Goal: Task Accomplishment & Management: Complete application form

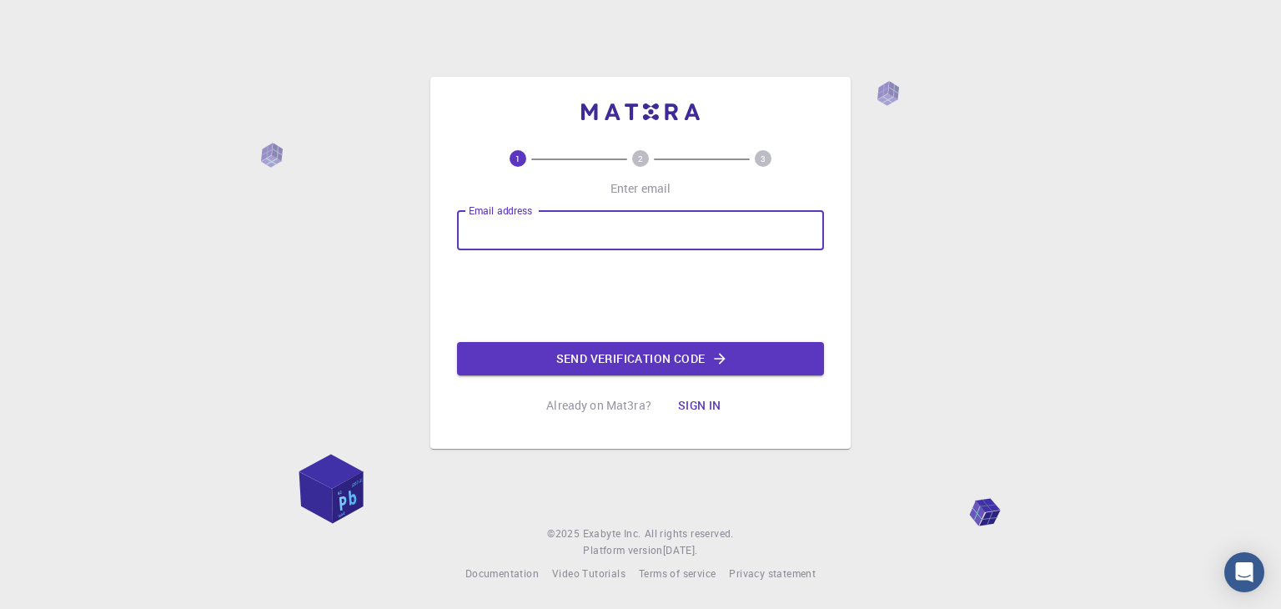
click at [584, 218] on input "Email address" at bounding box center [640, 230] width 367 height 40
type input "[EMAIL_ADDRESS][DOMAIN_NAME]"
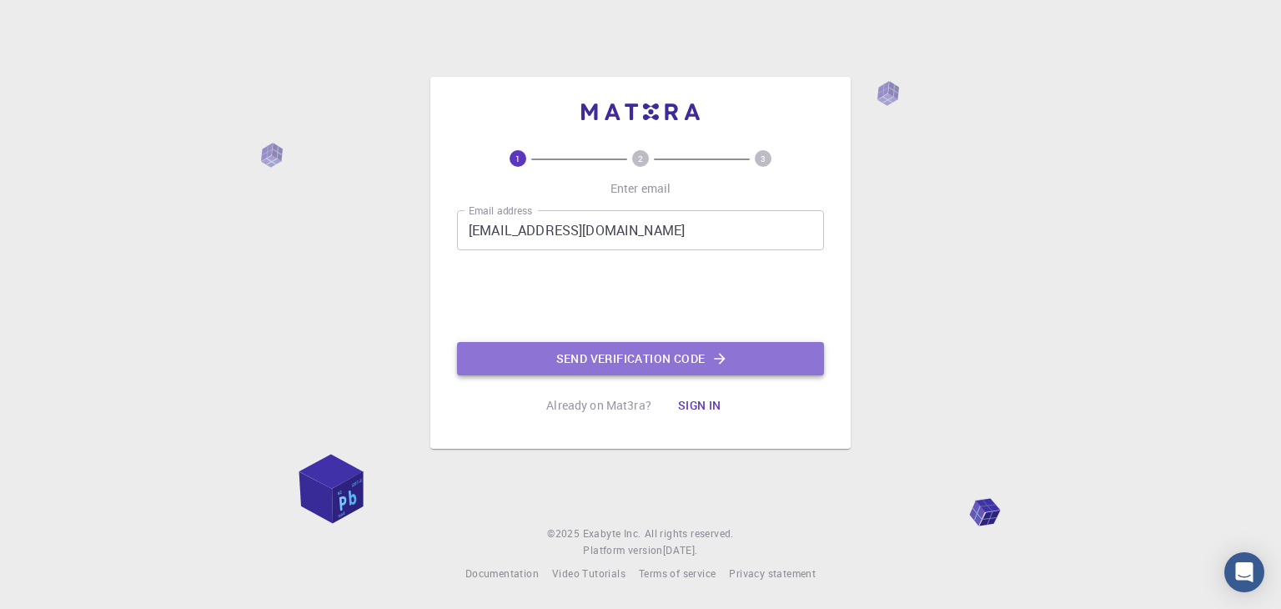
click at [647, 344] on button "Send verification code" at bounding box center [640, 358] width 367 height 33
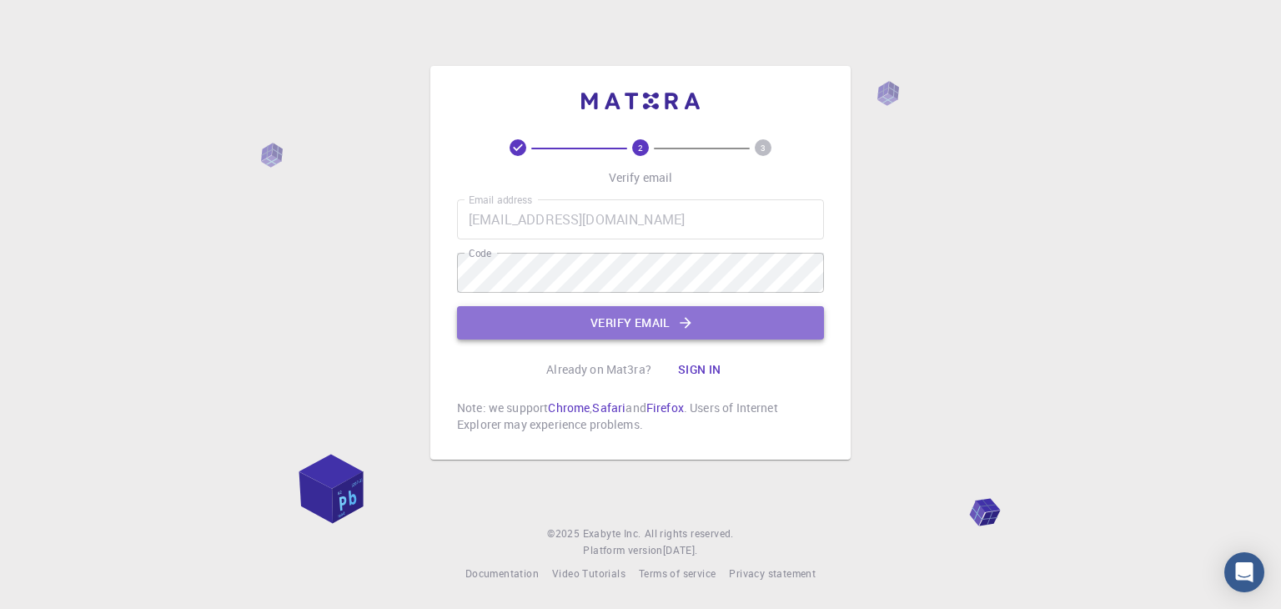
click at [660, 329] on button "Verify email" at bounding box center [640, 322] width 367 height 33
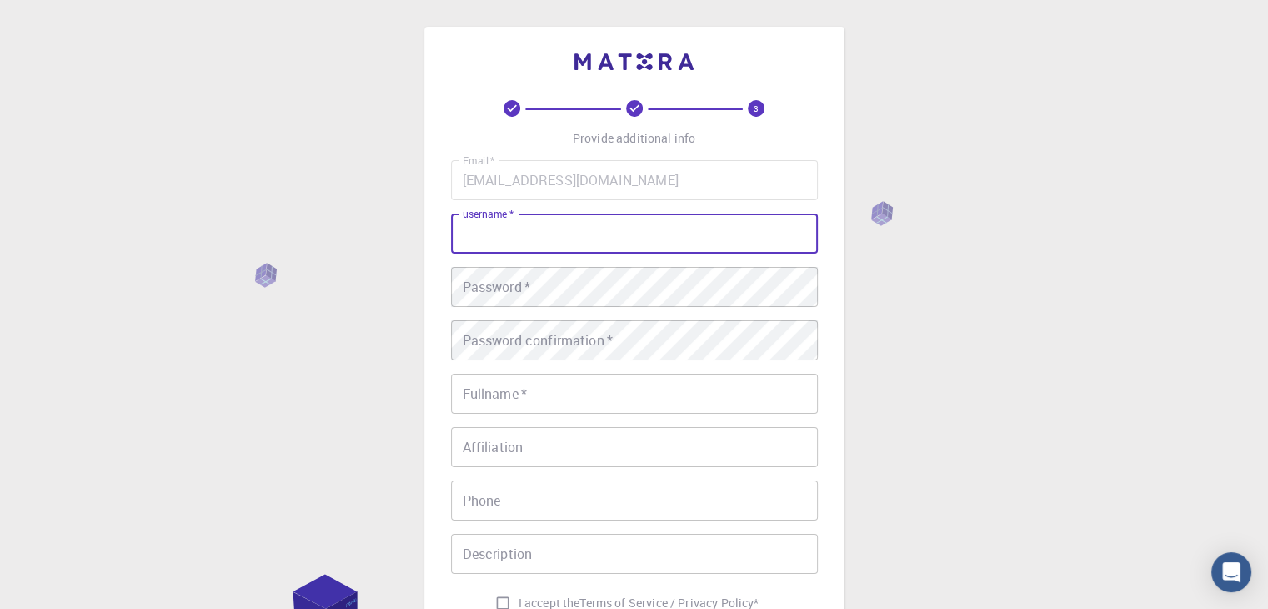
click at [502, 229] on input "username   *" at bounding box center [634, 233] width 367 height 40
type input "Maxmud"
click at [485, 372] on div "Email   * [EMAIL_ADDRESS][DOMAIN_NAME] Email   * username   * Maxmud username  …" at bounding box center [634, 389] width 367 height 459
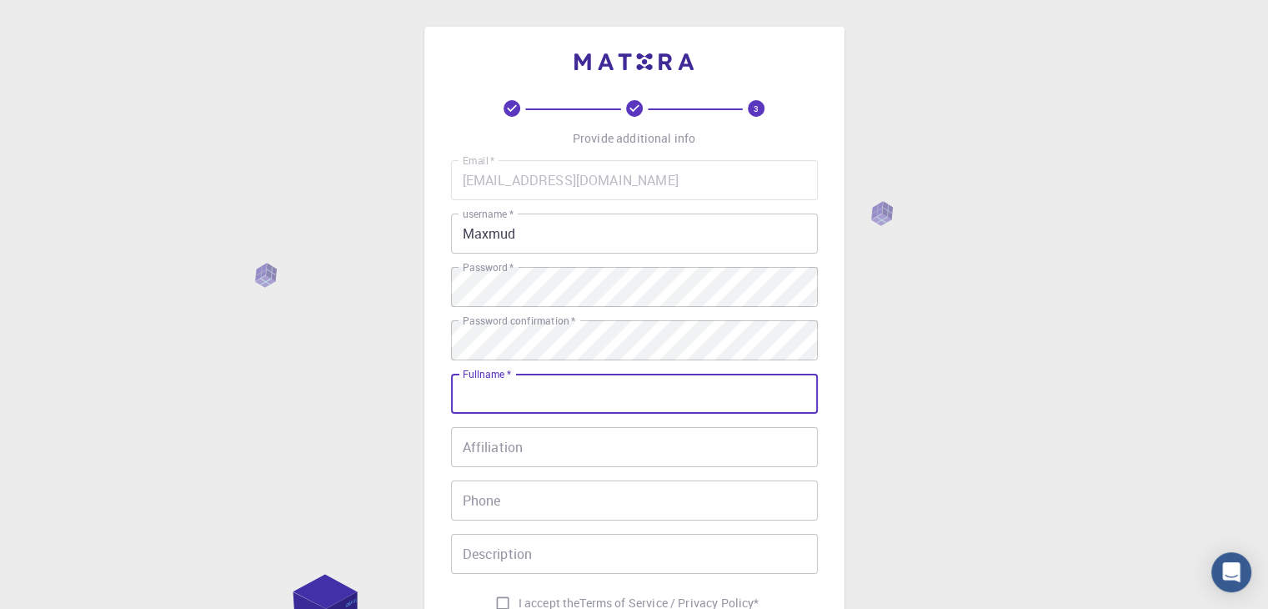
click at [500, 389] on input "Fullname   *" at bounding box center [634, 394] width 367 height 40
type input "A"
type input "[PERSON_NAME]"
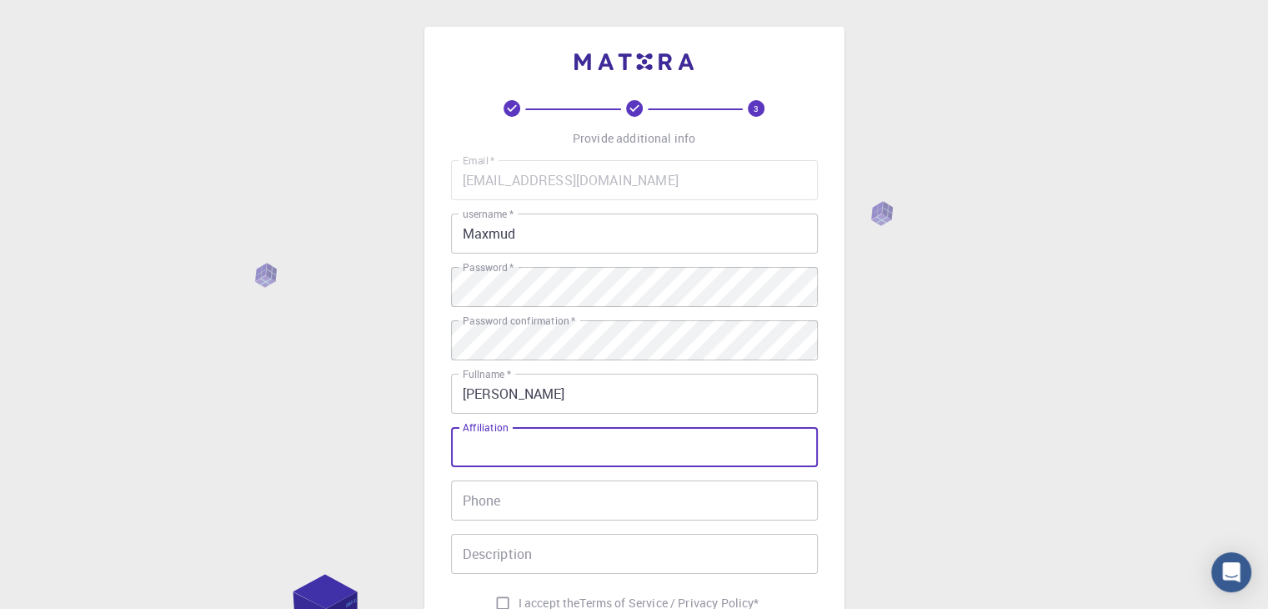
click at [510, 427] on input "Affiliation" at bounding box center [634, 447] width 367 height 40
type input "Atom"
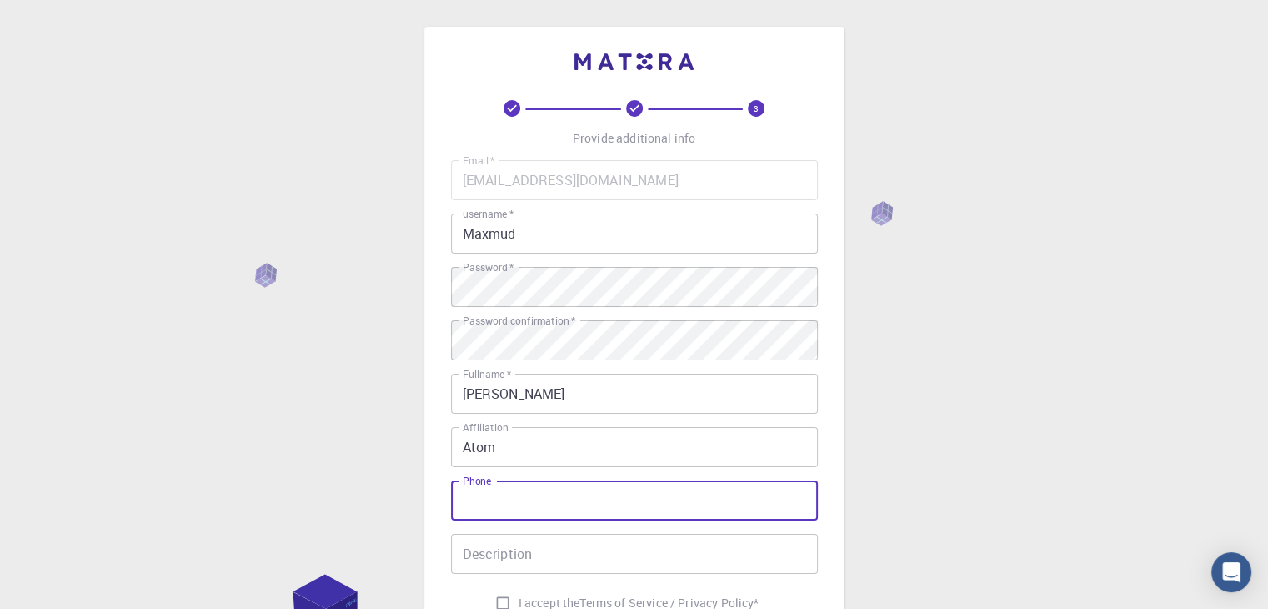
click at [499, 488] on input "Phone" at bounding box center [634, 500] width 367 height 40
type input "907198909"
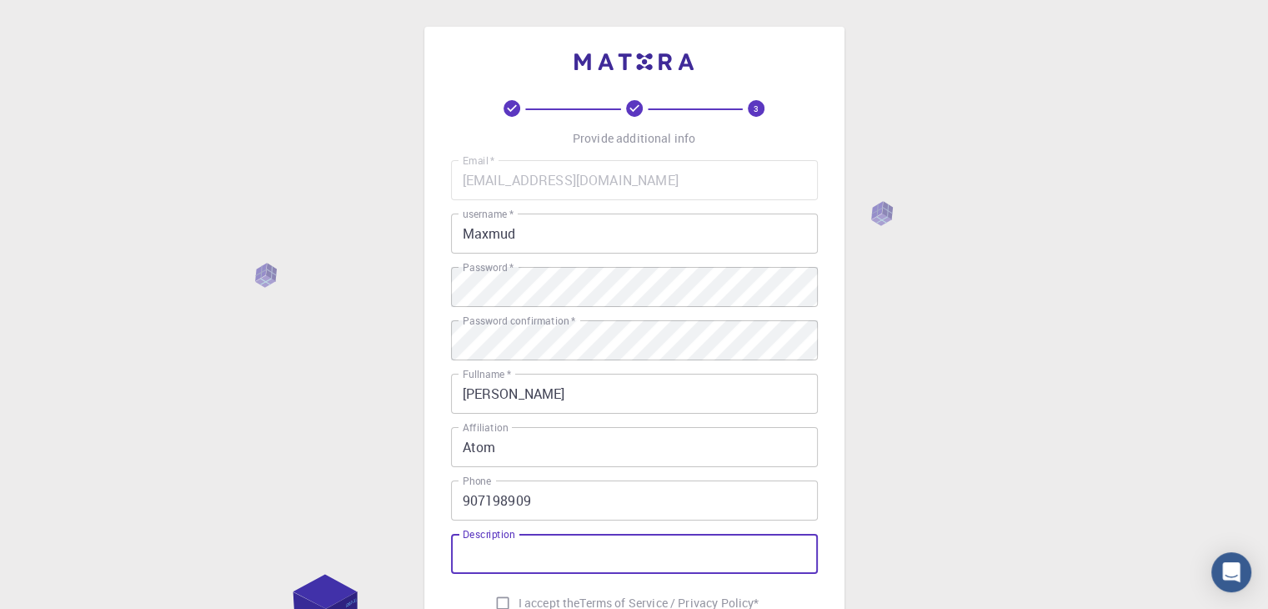
click at [544, 561] on input "Description" at bounding box center [634, 554] width 367 height 40
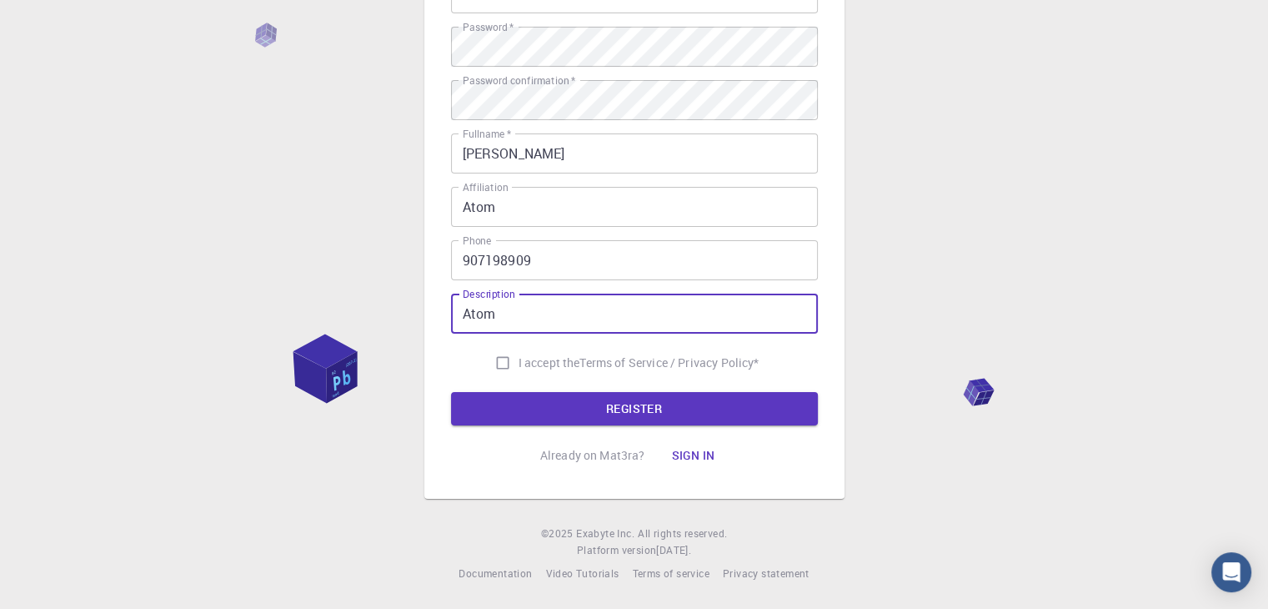
type input "Atom"
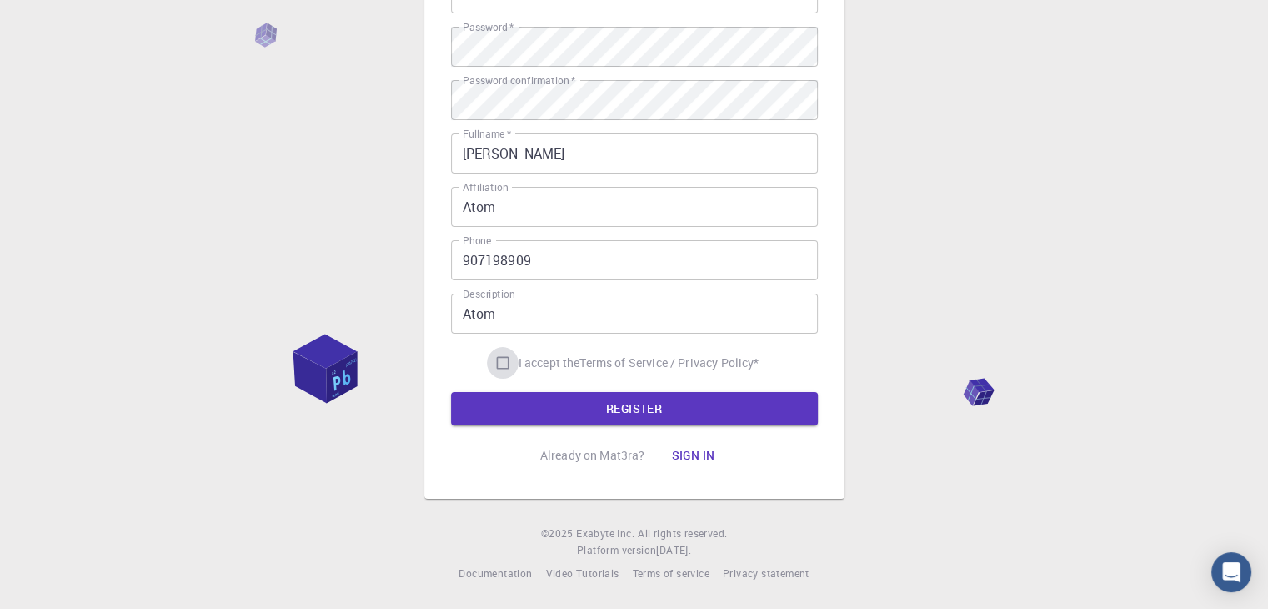
click at [510, 354] on input "I accept the Terms of Service / Privacy Policy *" at bounding box center [503, 363] width 32 height 32
checkbox input "true"
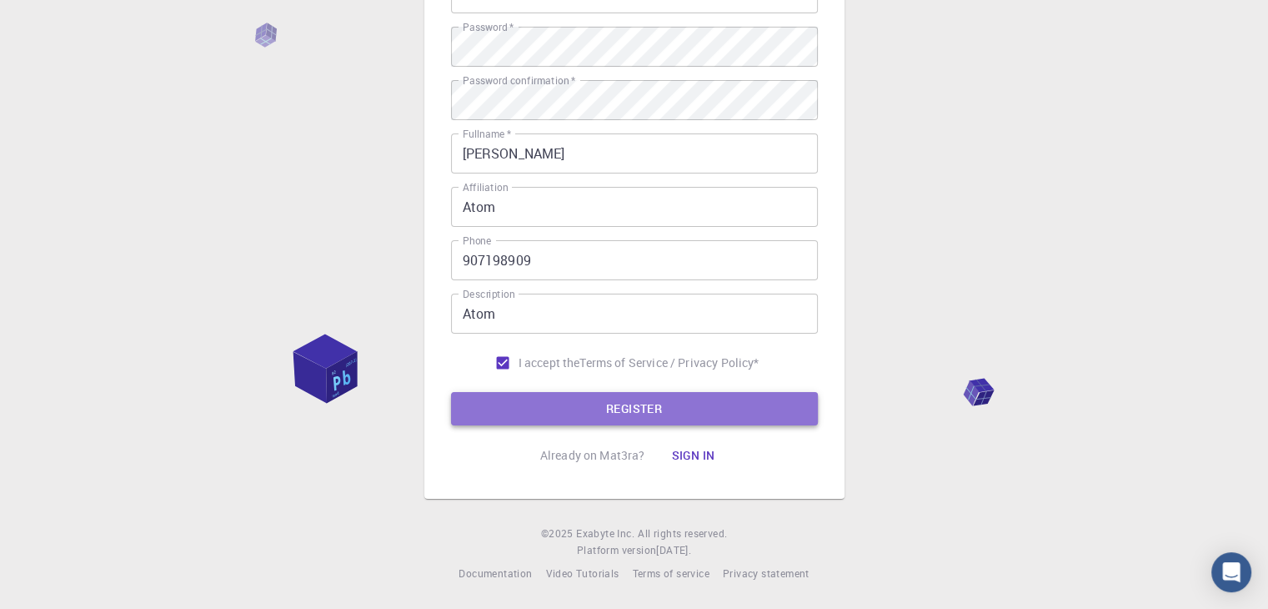
click at [580, 399] on button "REGISTER" at bounding box center [634, 408] width 367 height 33
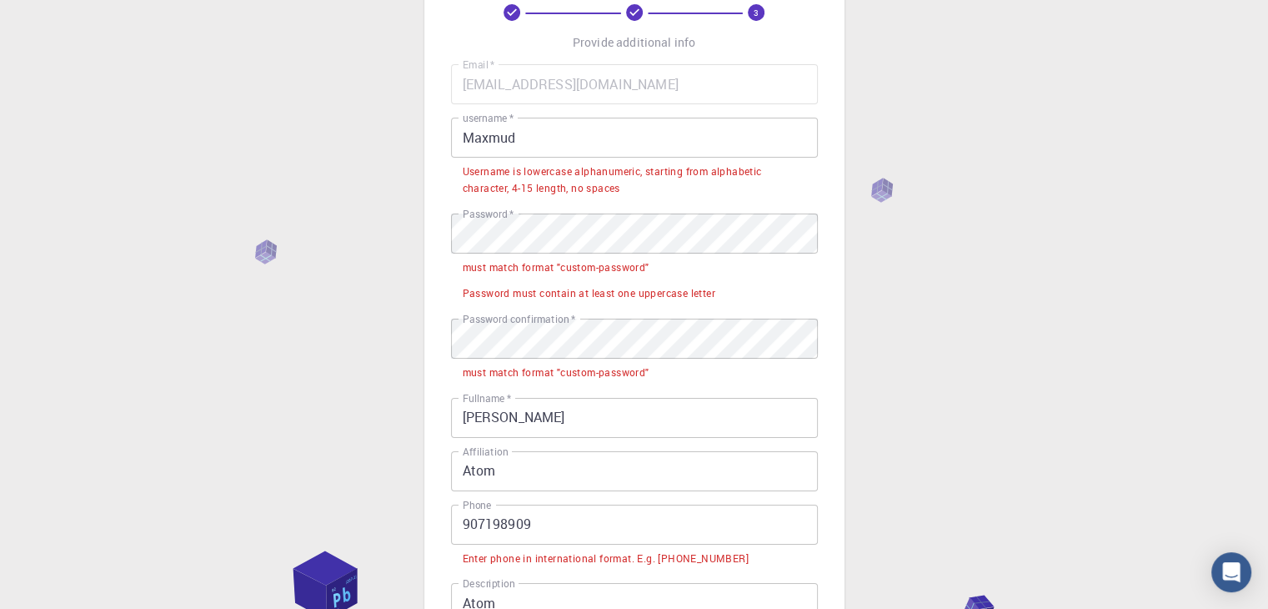
scroll to position [83, 0]
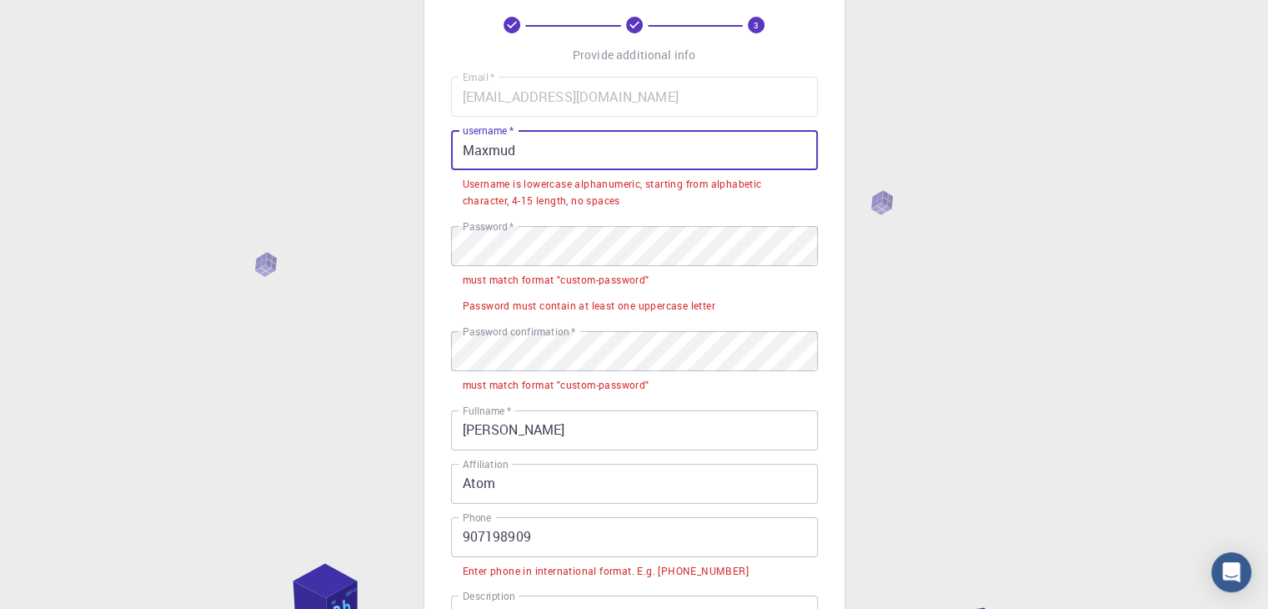
click at [556, 158] on input "Maxmud" at bounding box center [634, 150] width 367 height 40
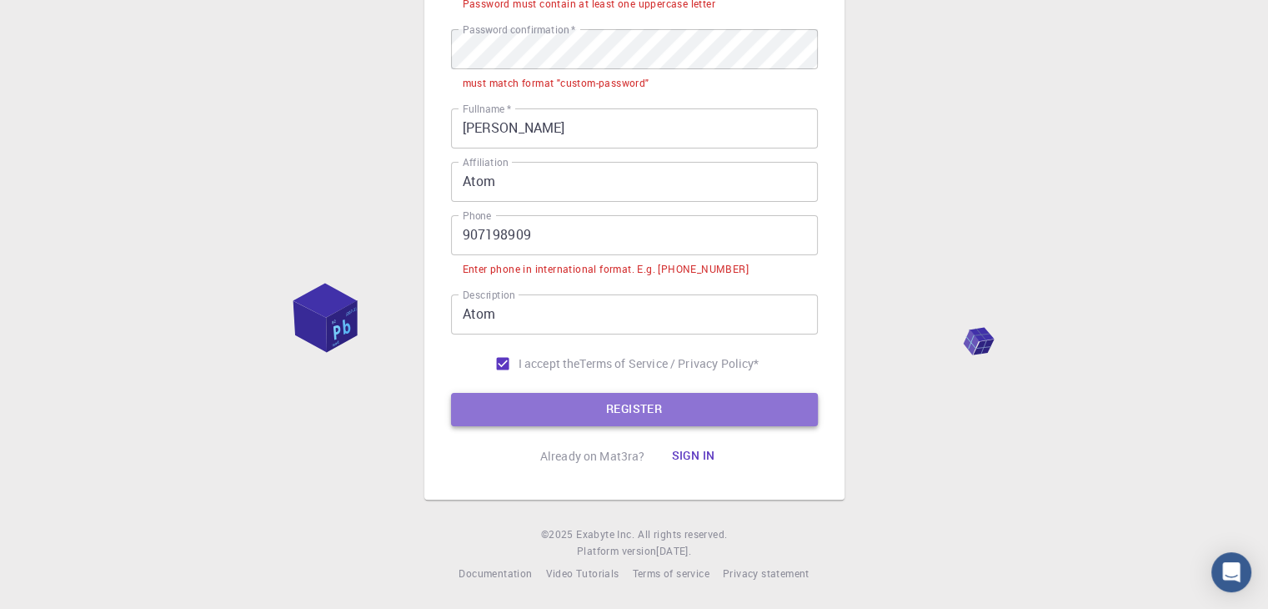
click at [601, 393] on button "REGISTER" at bounding box center [634, 409] width 367 height 33
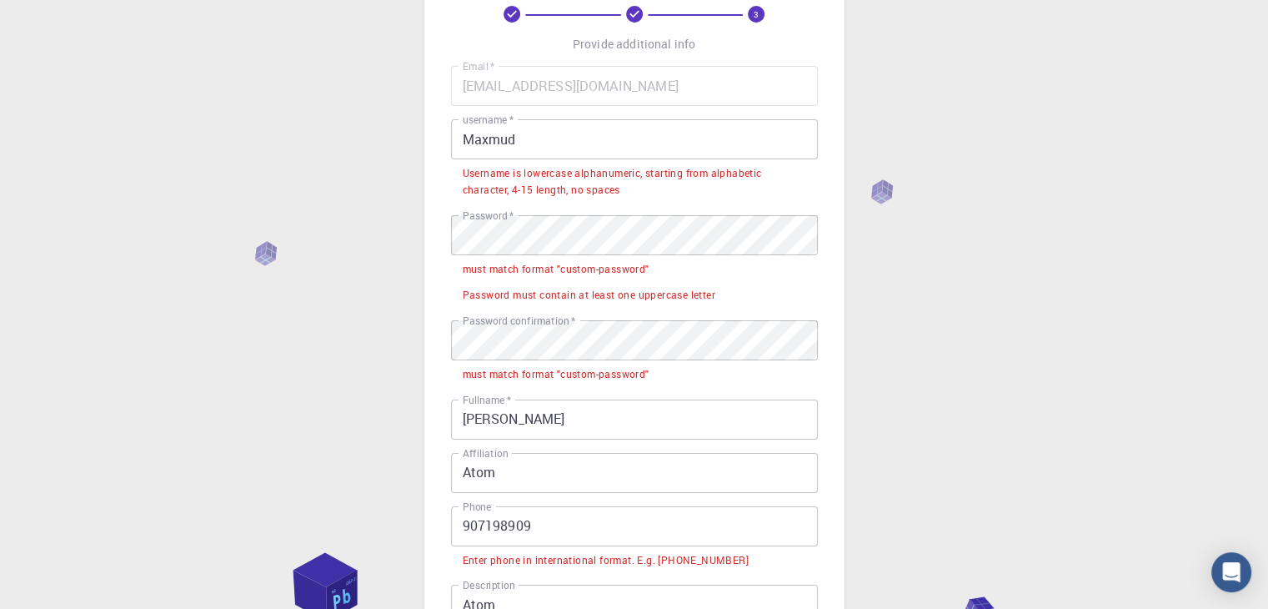
scroll to position [0, 0]
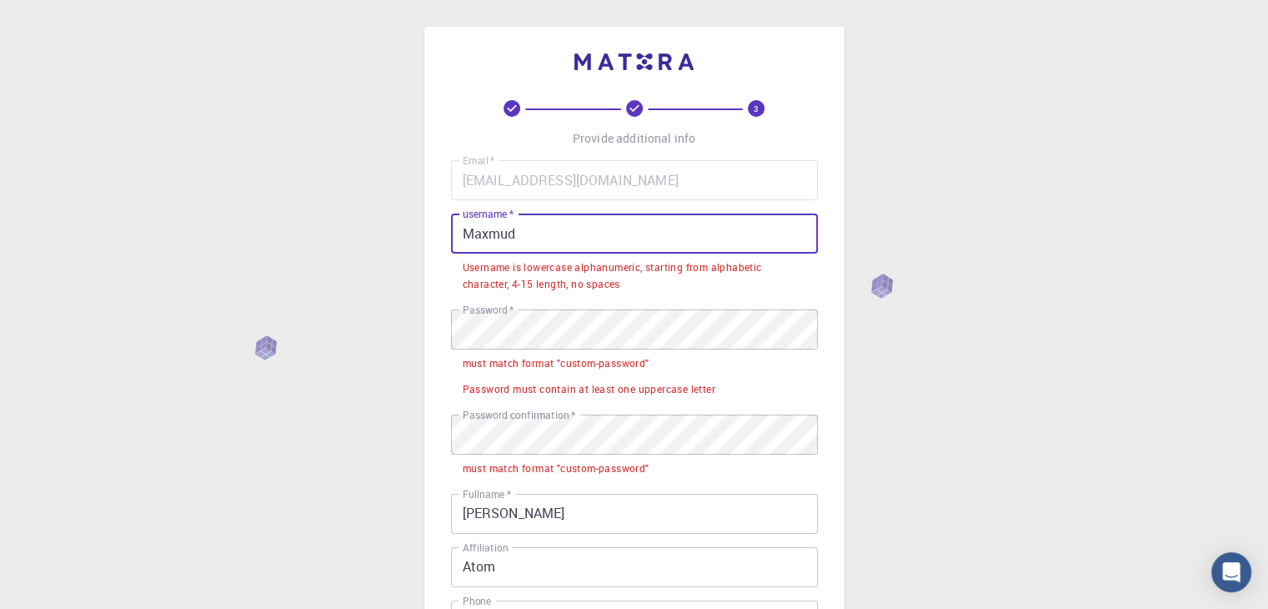
click at [560, 237] on input "Maxmud" at bounding box center [634, 233] width 367 height 40
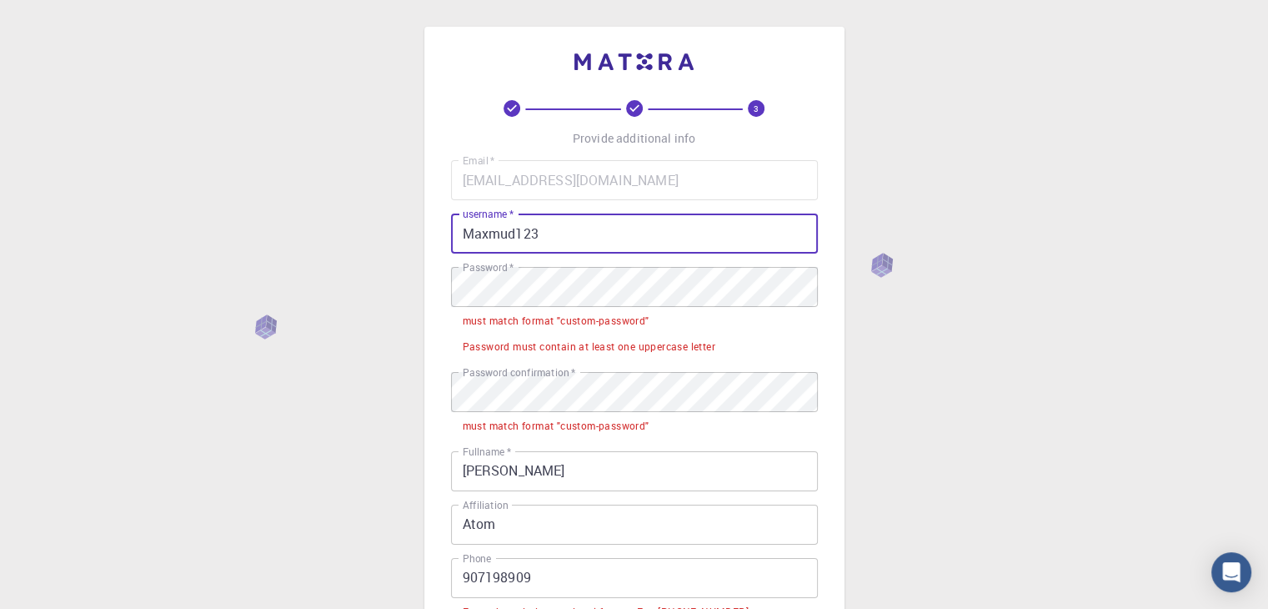
scroll to position [344, 0]
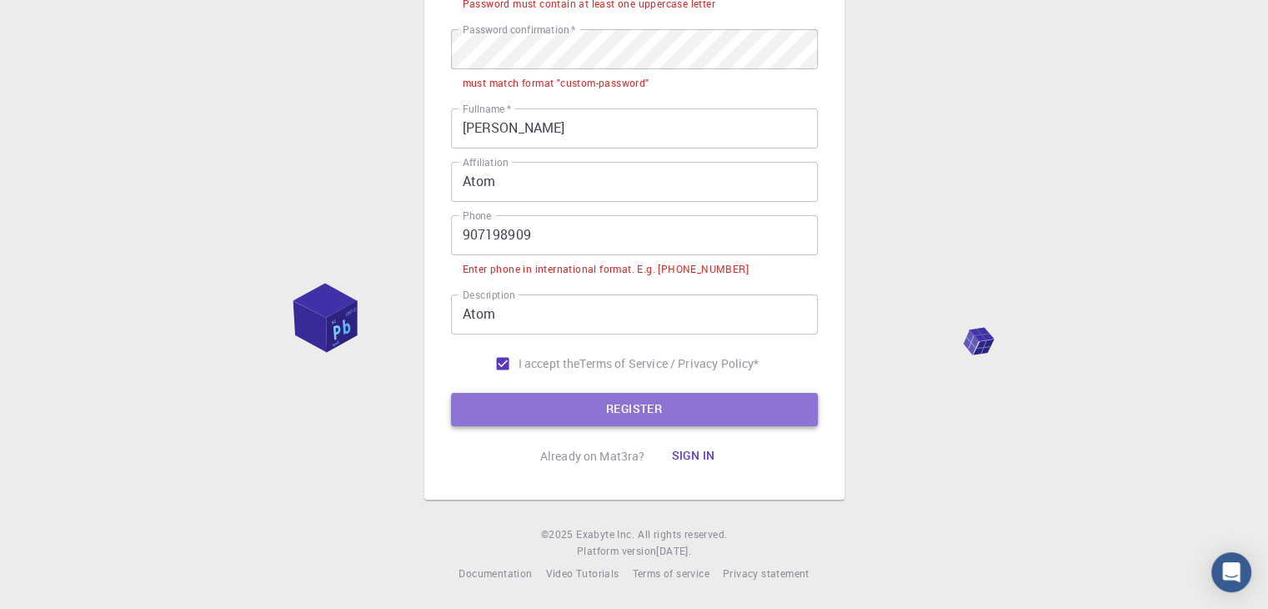
click at [617, 410] on button "REGISTER" at bounding box center [634, 409] width 367 height 33
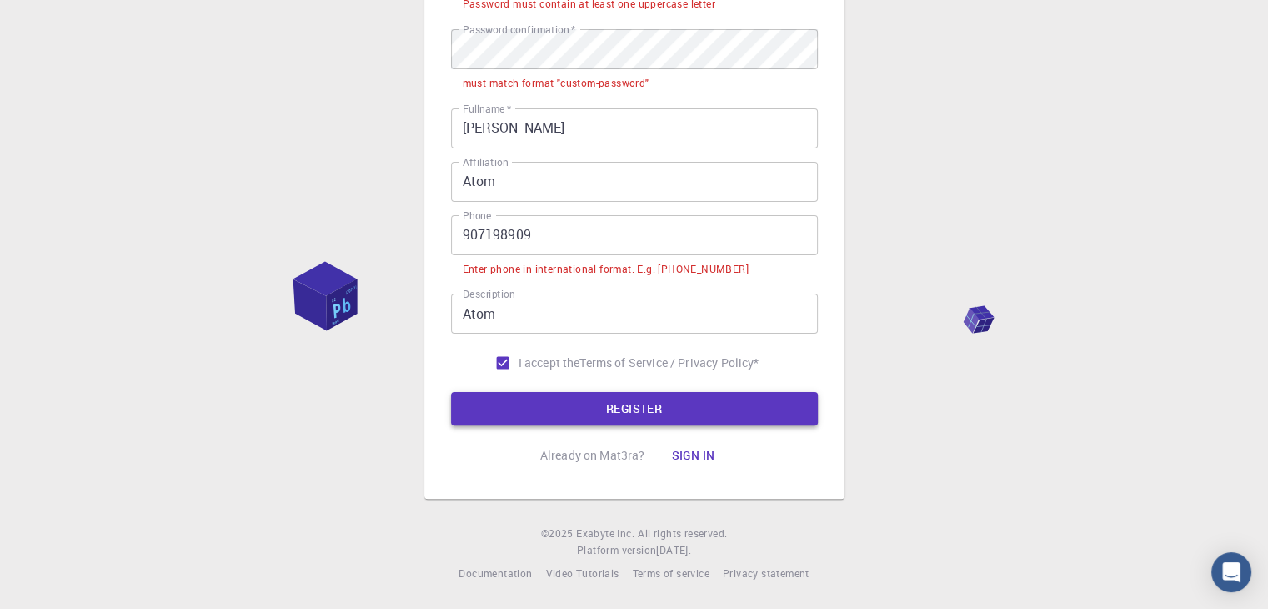
scroll to position [0, 0]
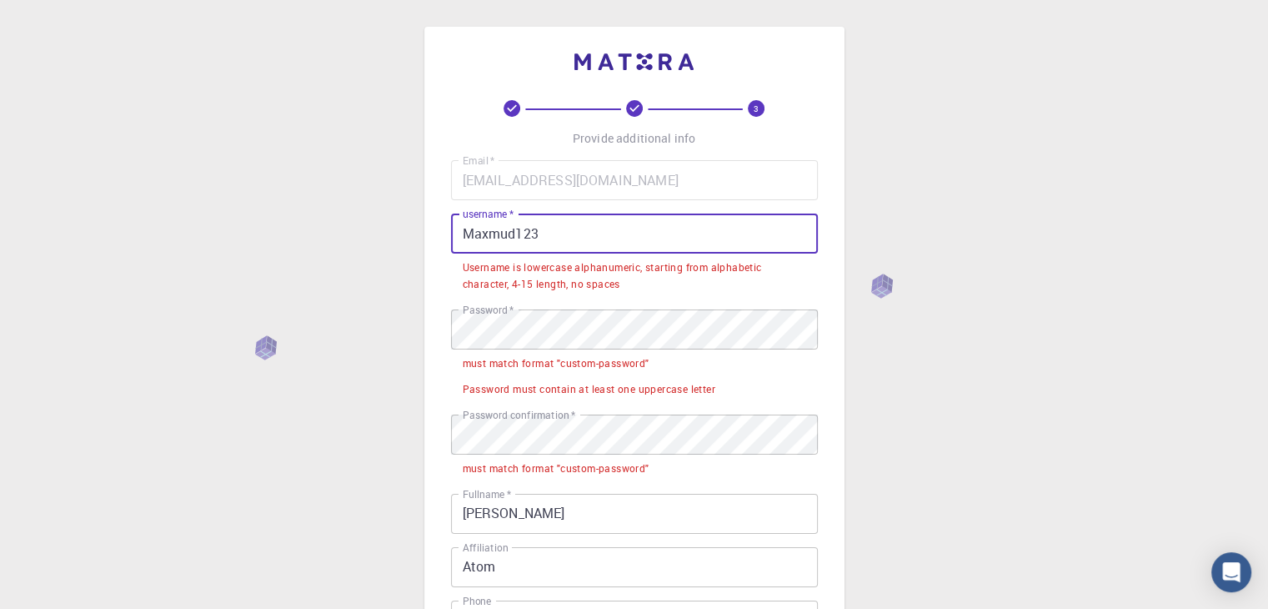
click at [540, 238] on input "Maxmud123" at bounding box center [634, 233] width 367 height 40
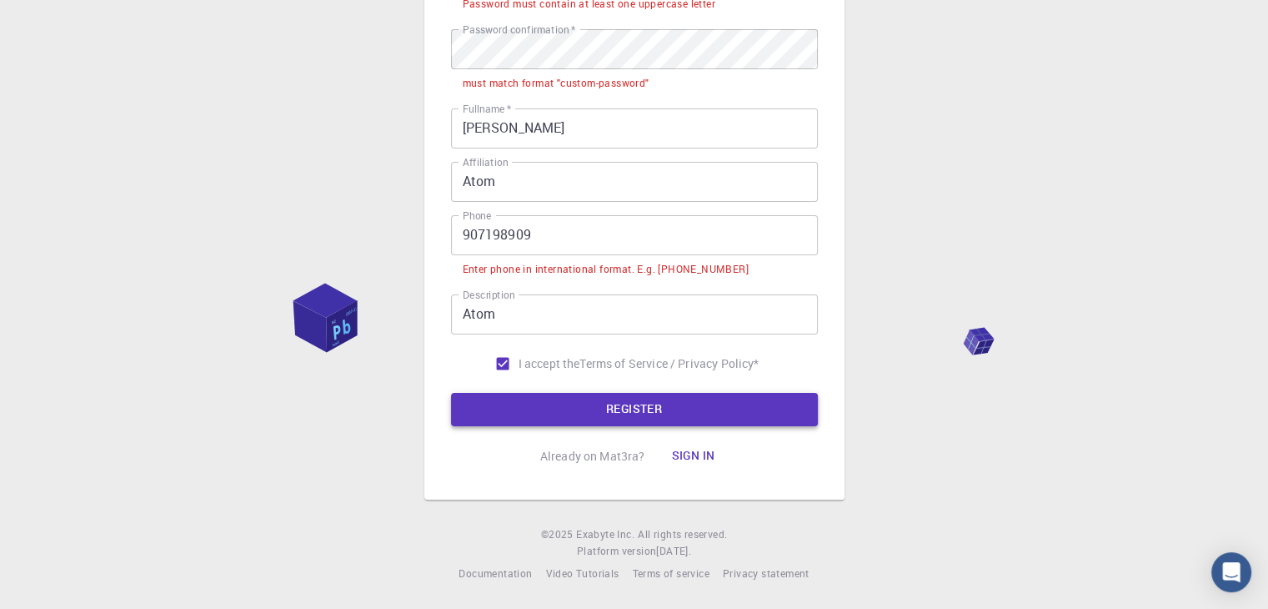
type input "MaxmuD123"
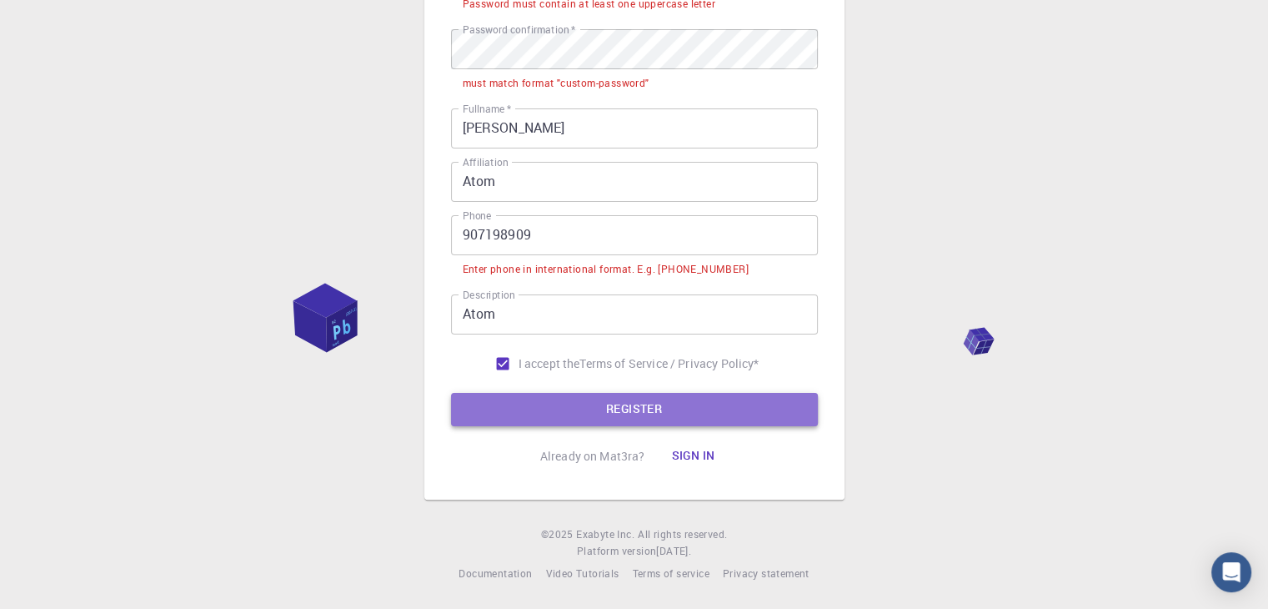
click at [586, 399] on button "REGISTER" at bounding box center [634, 409] width 367 height 33
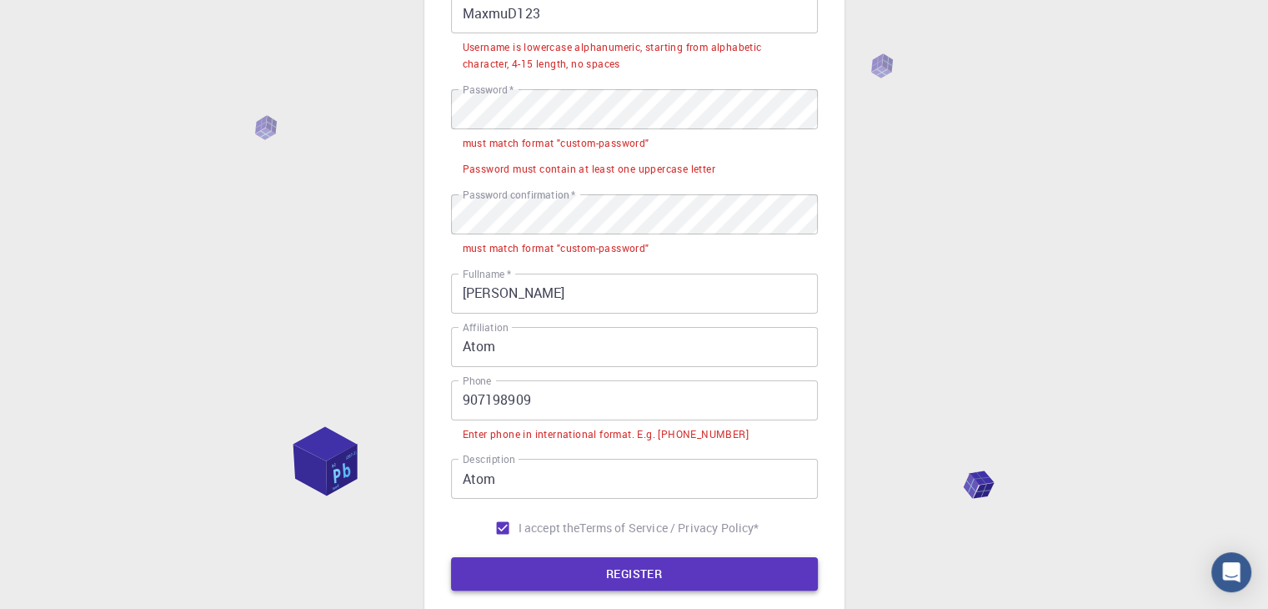
scroll to position [240, 0]
